Goal: Transaction & Acquisition: Obtain resource

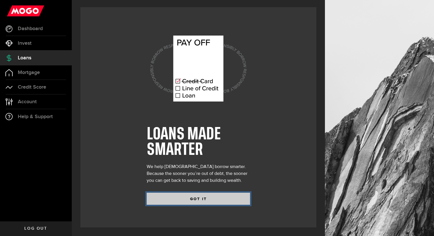
click at [186, 196] on button "GOT IT" at bounding box center [198, 199] width 103 height 12
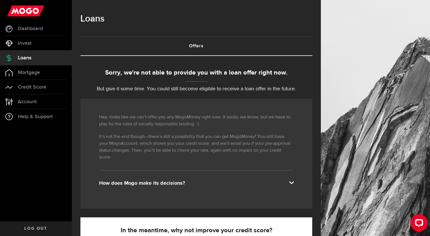
click at [174, 82] on div "Sorry, we're not able to provide you with a loan offer right now. But give it s…" at bounding box center [196, 80] width 232 height 25
click at [173, 78] on div "Sorry, we're not able to provide you with a loan offer right now. But give it s…" at bounding box center [196, 80] width 232 height 25
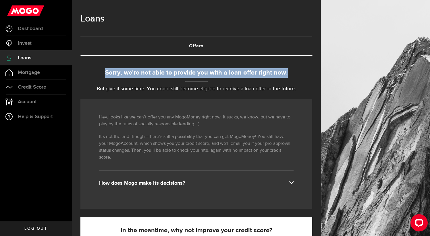
click at [173, 78] on div "Sorry, we're not able to provide you with a loan offer right now. But give it s…" at bounding box center [196, 80] width 232 height 25
click at [174, 90] on p "But give it some time. You could still become eligible to receive a loan offer …" at bounding box center [196, 89] width 232 height 8
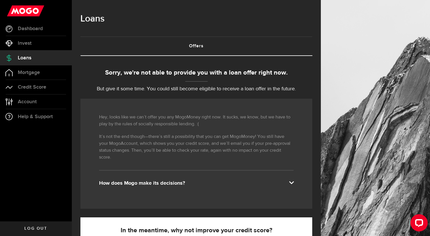
click at [181, 170] on div "Hey, looks like we can’t offer you any MogoMoney right now. It sucks, we know, …" at bounding box center [196, 154] width 232 height 110
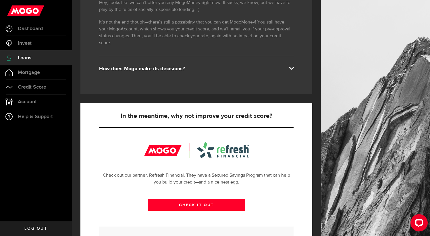
scroll to position [179, 0]
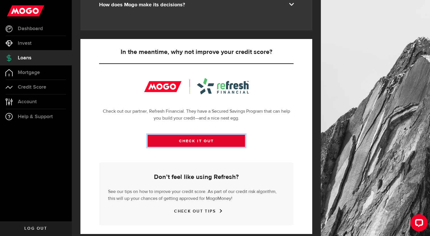
click at [193, 135] on link "CHECK IT OUT" at bounding box center [196, 141] width 97 height 12
